Goal: Navigation & Orientation: Find specific page/section

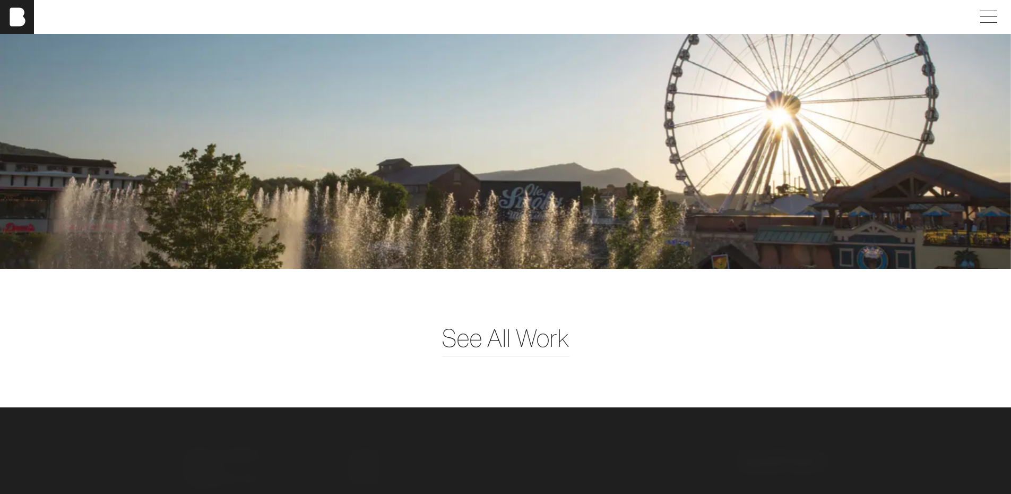
scroll to position [2842, 0]
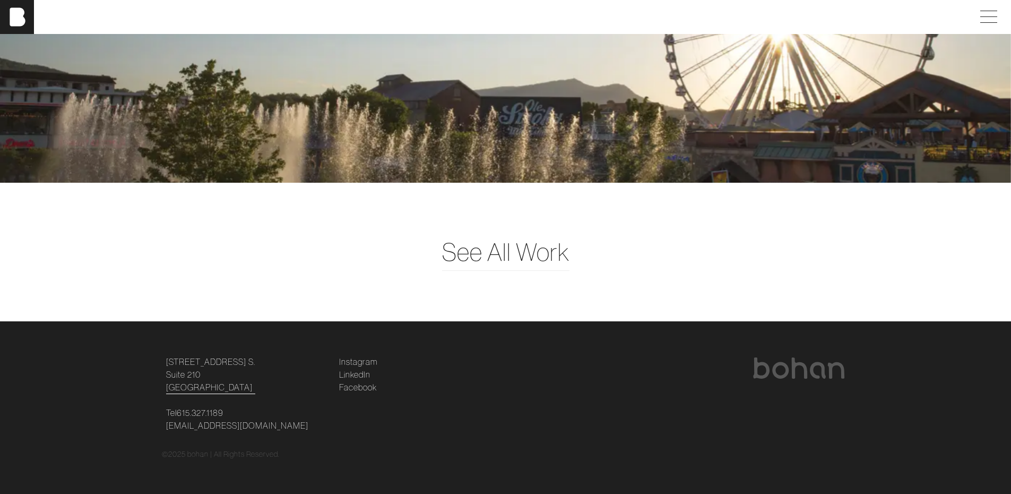
drag, startPoint x: 218, startPoint y: 376, endPoint x: 166, endPoint y: 357, distance: 55.6
click at [166, 357] on p "124 12th Ave. S. Suite 210 Nashville, TN 37203" at bounding box center [246, 374] width 160 height 38
copy link "124 12th Ave. S. Suite 210 Nashville, TN 37203"
click at [999, 14] on span at bounding box center [987, 16] width 24 height 19
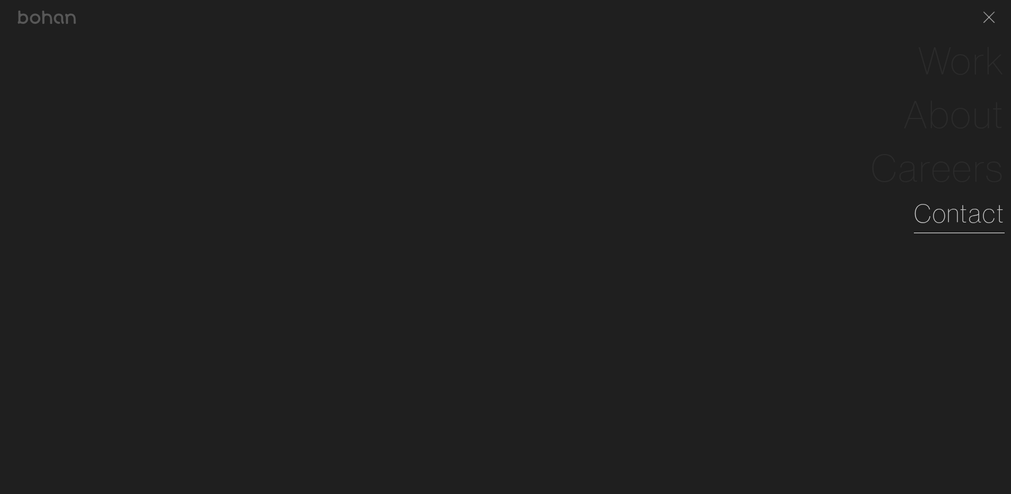
click at [950, 216] on link "Contact" at bounding box center [959, 213] width 91 height 38
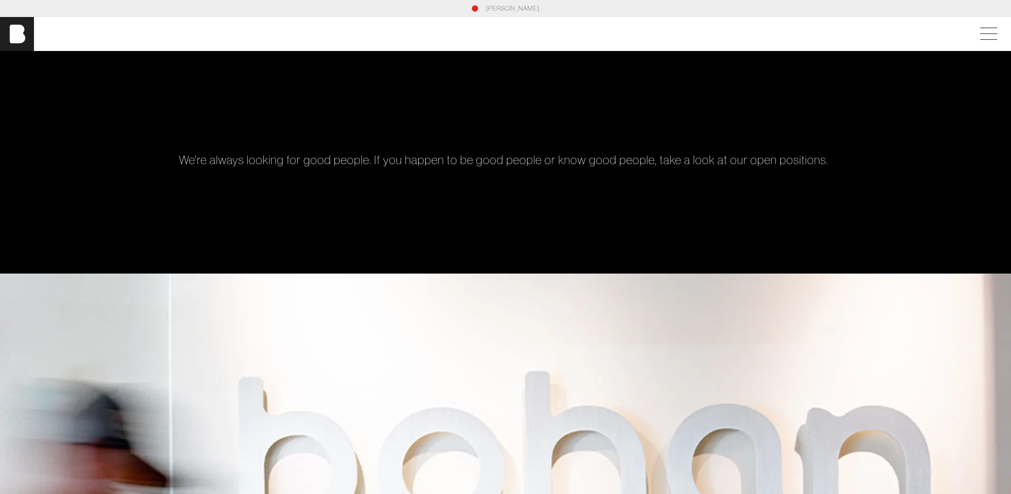
click at [348, 109] on div "We're always looking for good people. If you happen to be good people or know g…" at bounding box center [506, 162] width 688 height 222
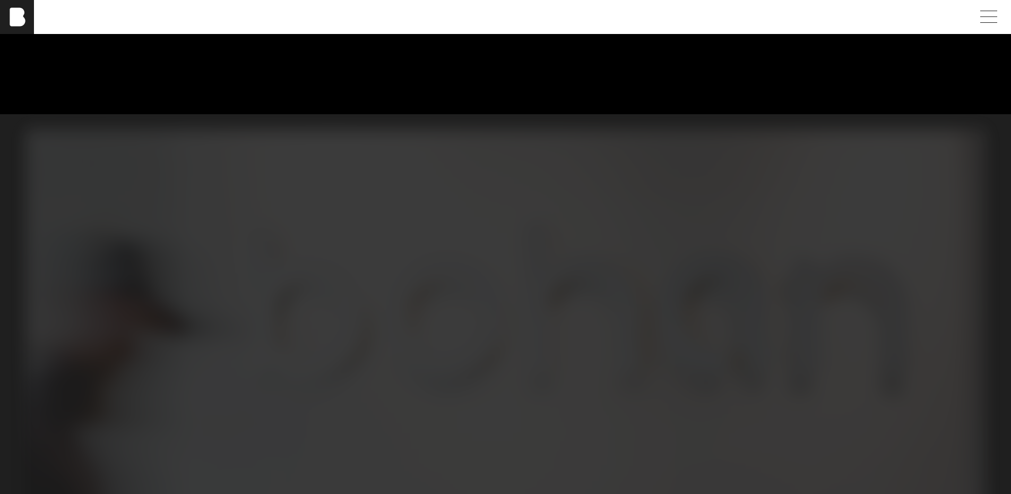
scroll to position [817, 0]
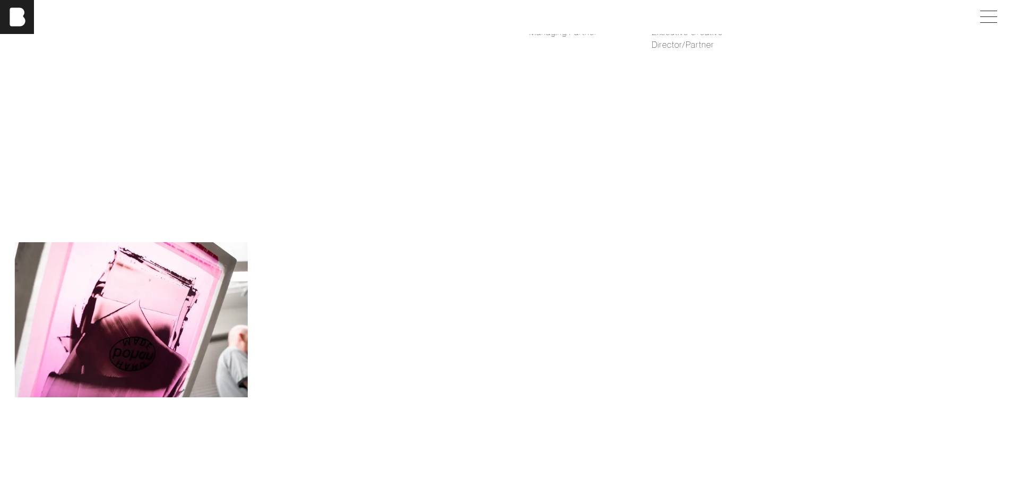
scroll to position [1168, 0]
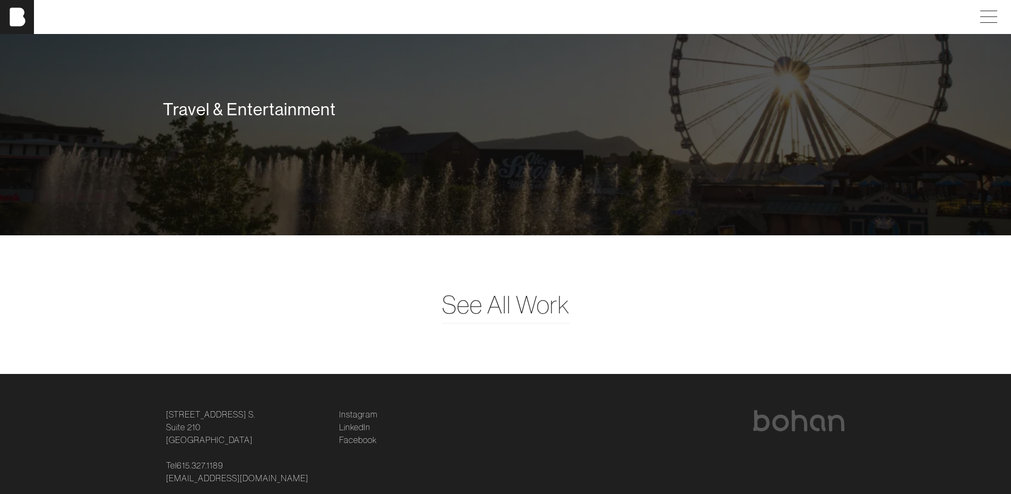
scroll to position [2842, 0]
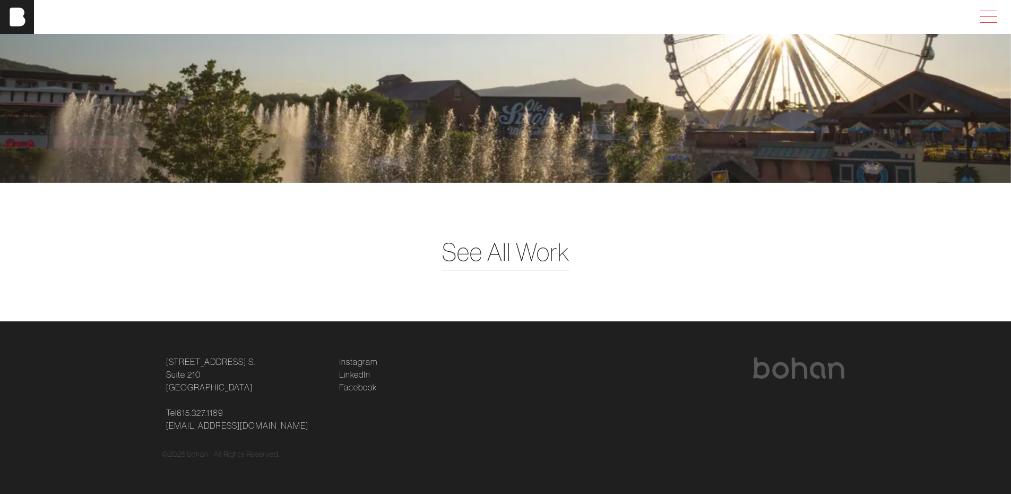
click at [995, 8] on span at bounding box center [987, 16] width 24 height 19
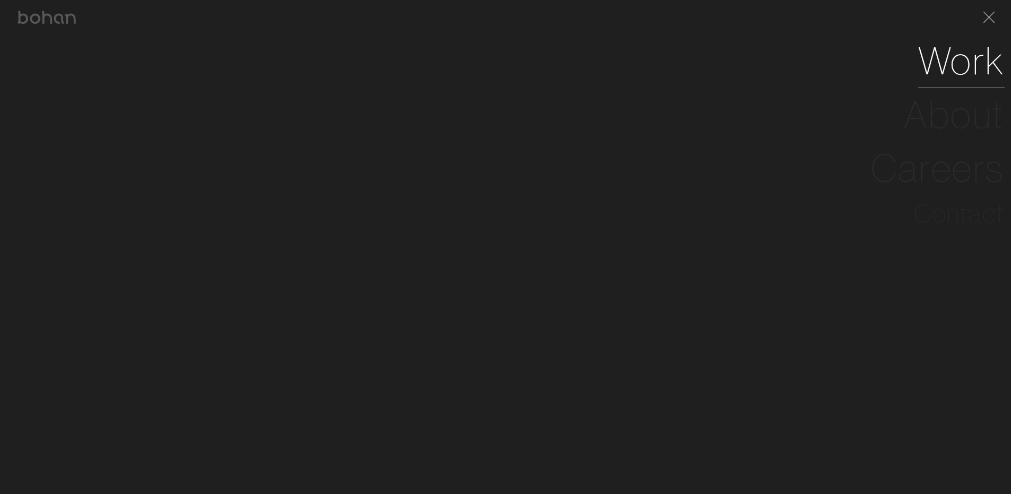
click at [972, 65] on link "Work" at bounding box center [961, 61] width 87 height 54
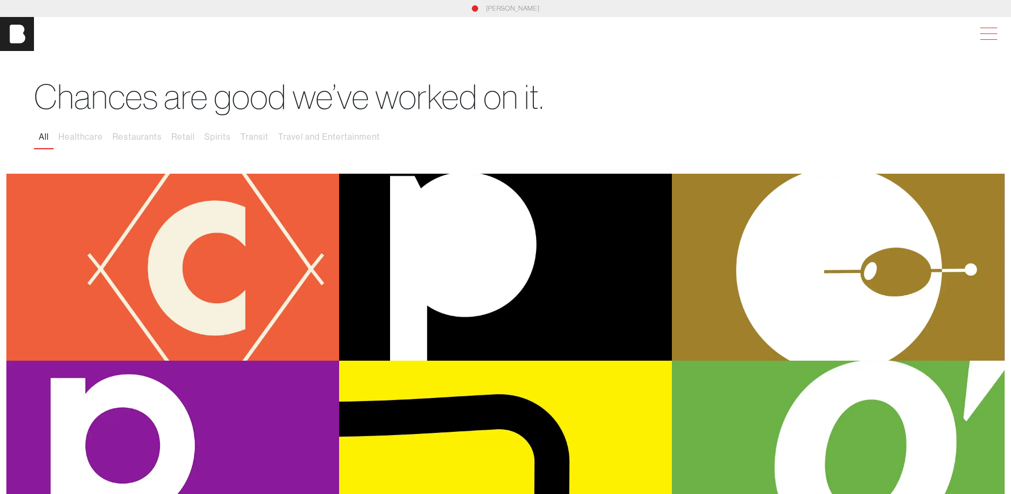
click at [992, 38] on span at bounding box center [987, 33] width 24 height 19
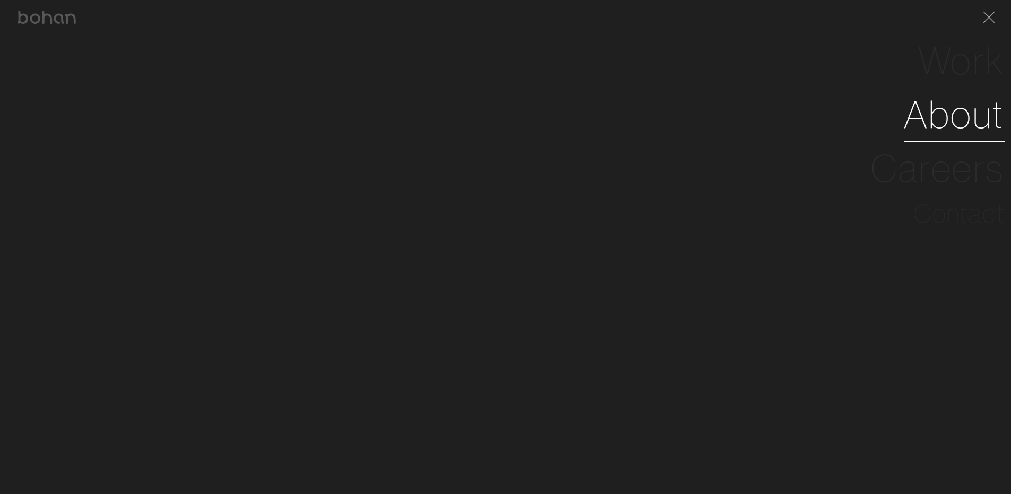
click at [952, 109] on link "About" at bounding box center [954, 115] width 101 height 54
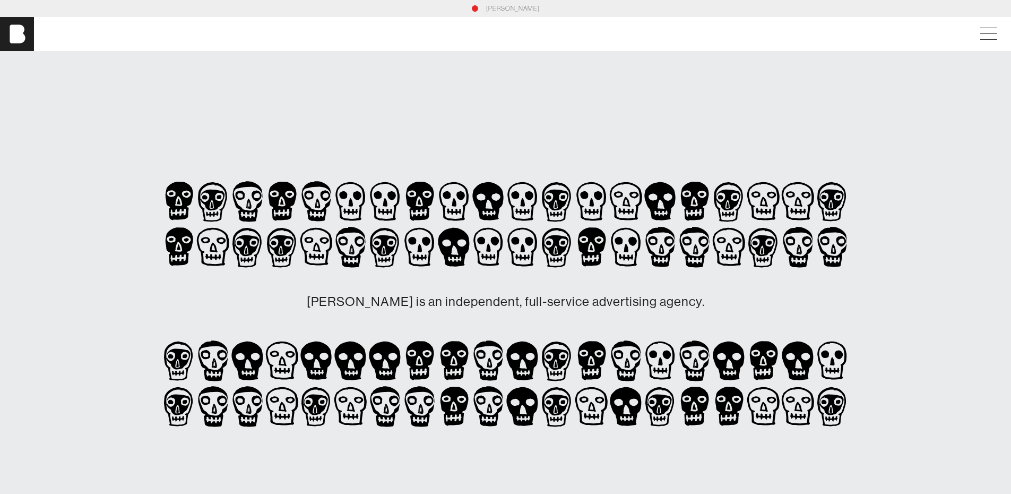
click at [976, 36] on div "bohan" at bounding box center [505, 34] width 1011 height 34
click at [996, 29] on span at bounding box center [987, 33] width 24 height 19
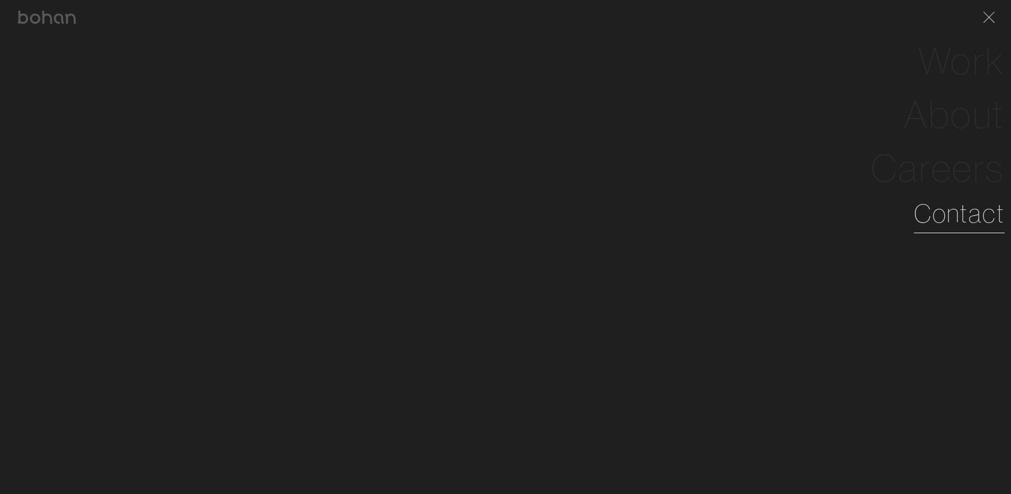
click at [937, 216] on link "Contact" at bounding box center [959, 213] width 91 height 38
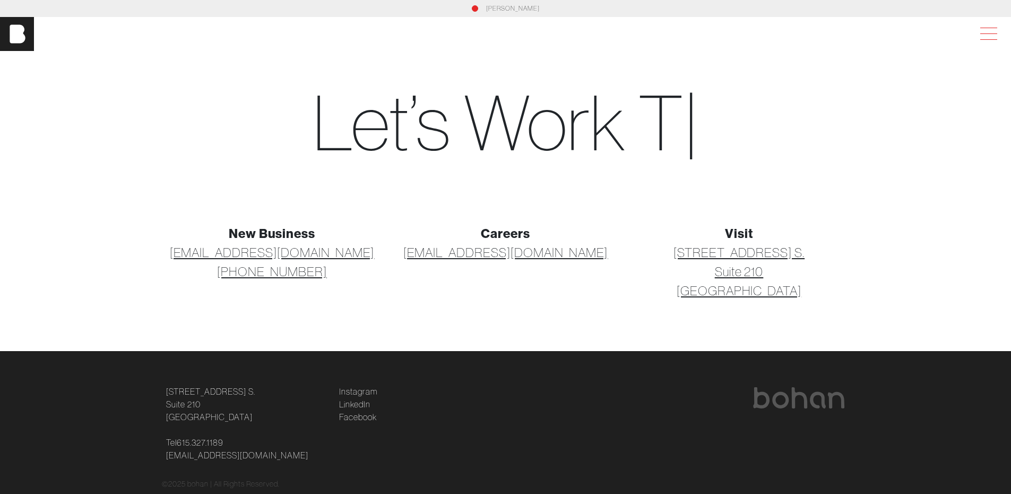
click at [995, 37] on span at bounding box center [987, 33] width 24 height 19
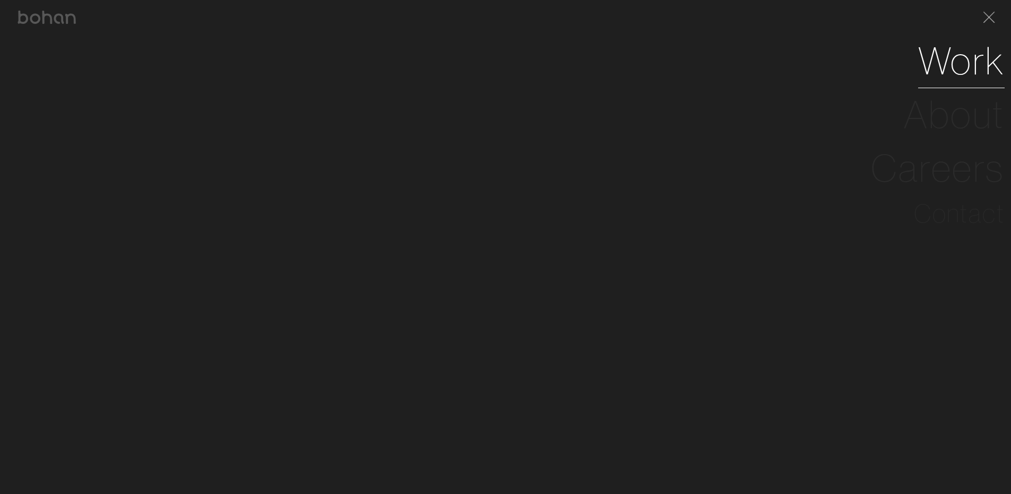
click at [959, 60] on link "Work" at bounding box center [961, 61] width 87 height 54
